Goal: Find specific page/section: Find specific page/section

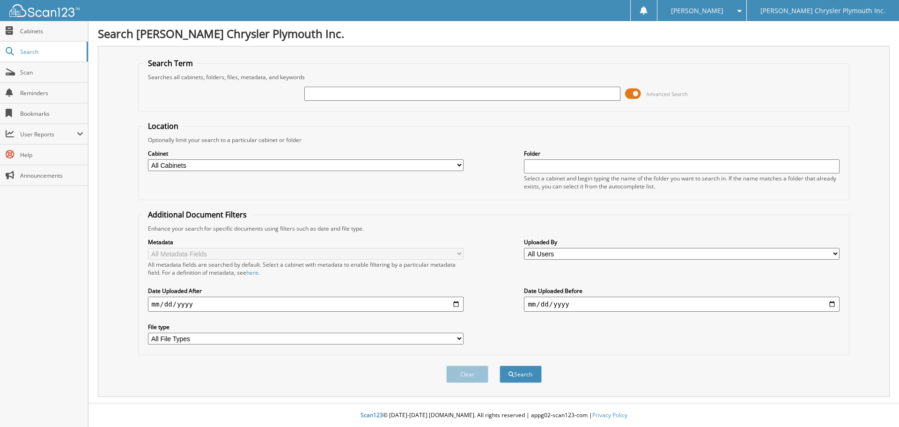
click at [398, 96] on input "text" at bounding box center [462, 94] width 316 height 14
type input "558035"
click at [500, 365] on button "Search" at bounding box center [521, 373] width 42 height 17
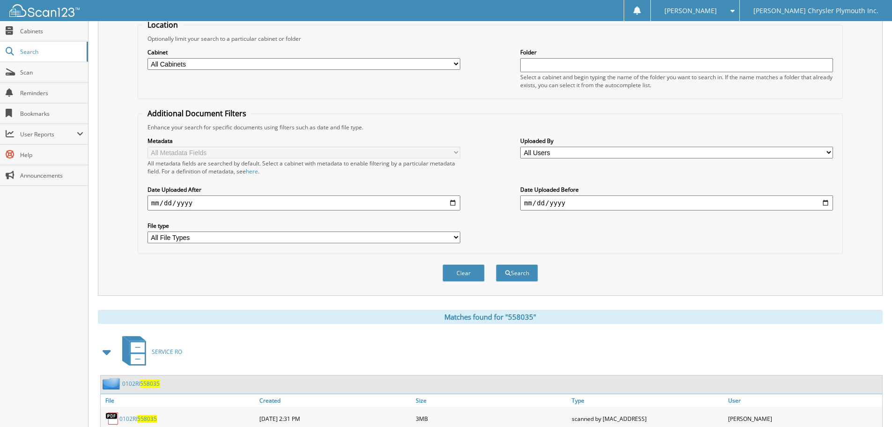
scroll to position [133, 0]
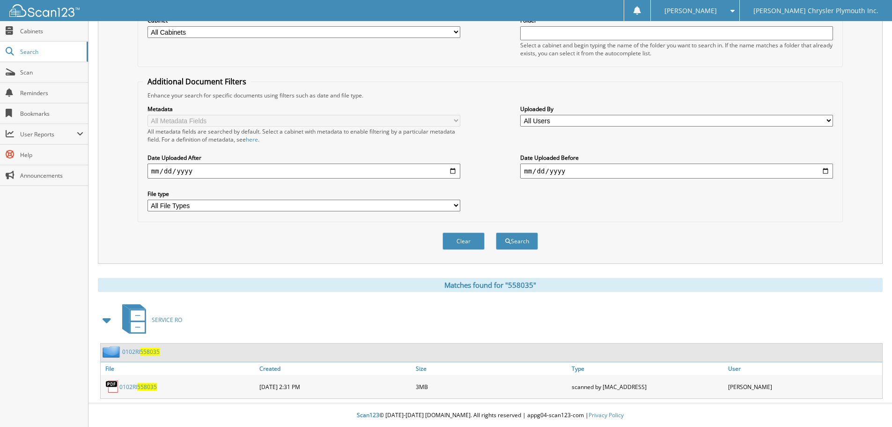
click at [122, 391] on div "0102RI 558035" at bounding box center [179, 386] width 156 height 19
click at [131, 386] on link "0102RI 558035" at bounding box center [137, 387] width 37 height 8
